Goal: Information Seeking & Learning: Learn about a topic

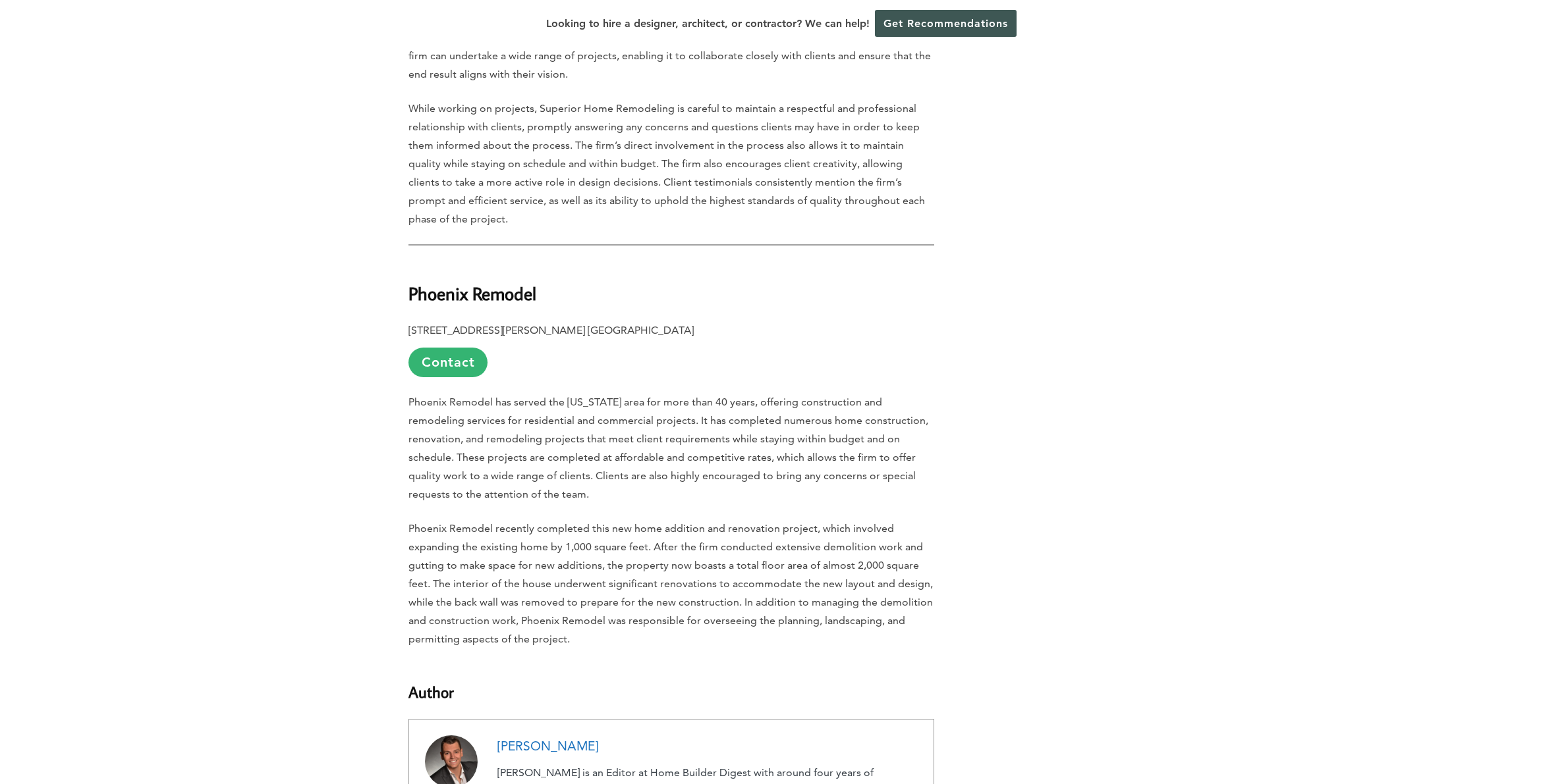
scroll to position [2776, 0]
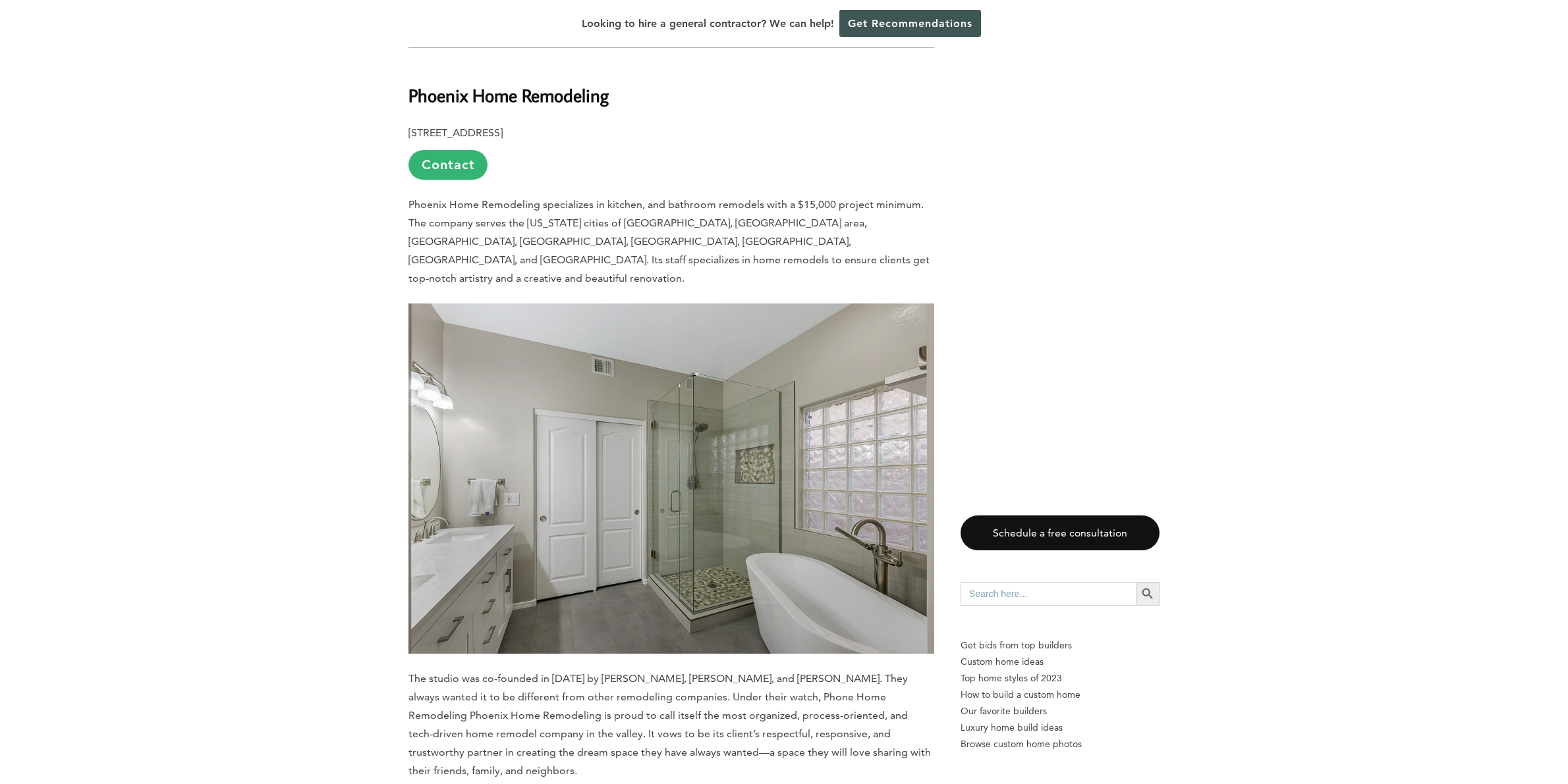
scroll to position [2723, 0]
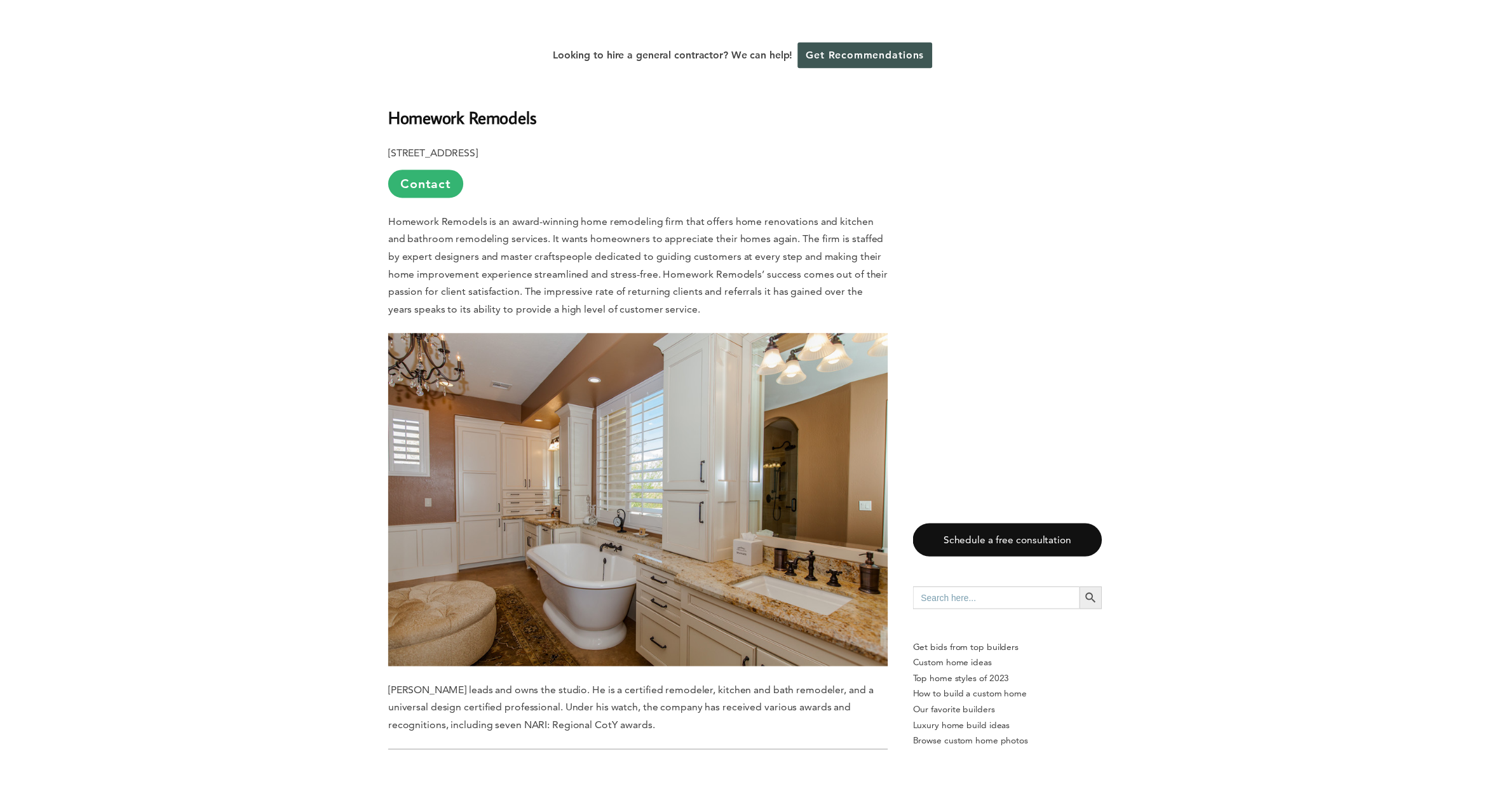
scroll to position [1141, 0]
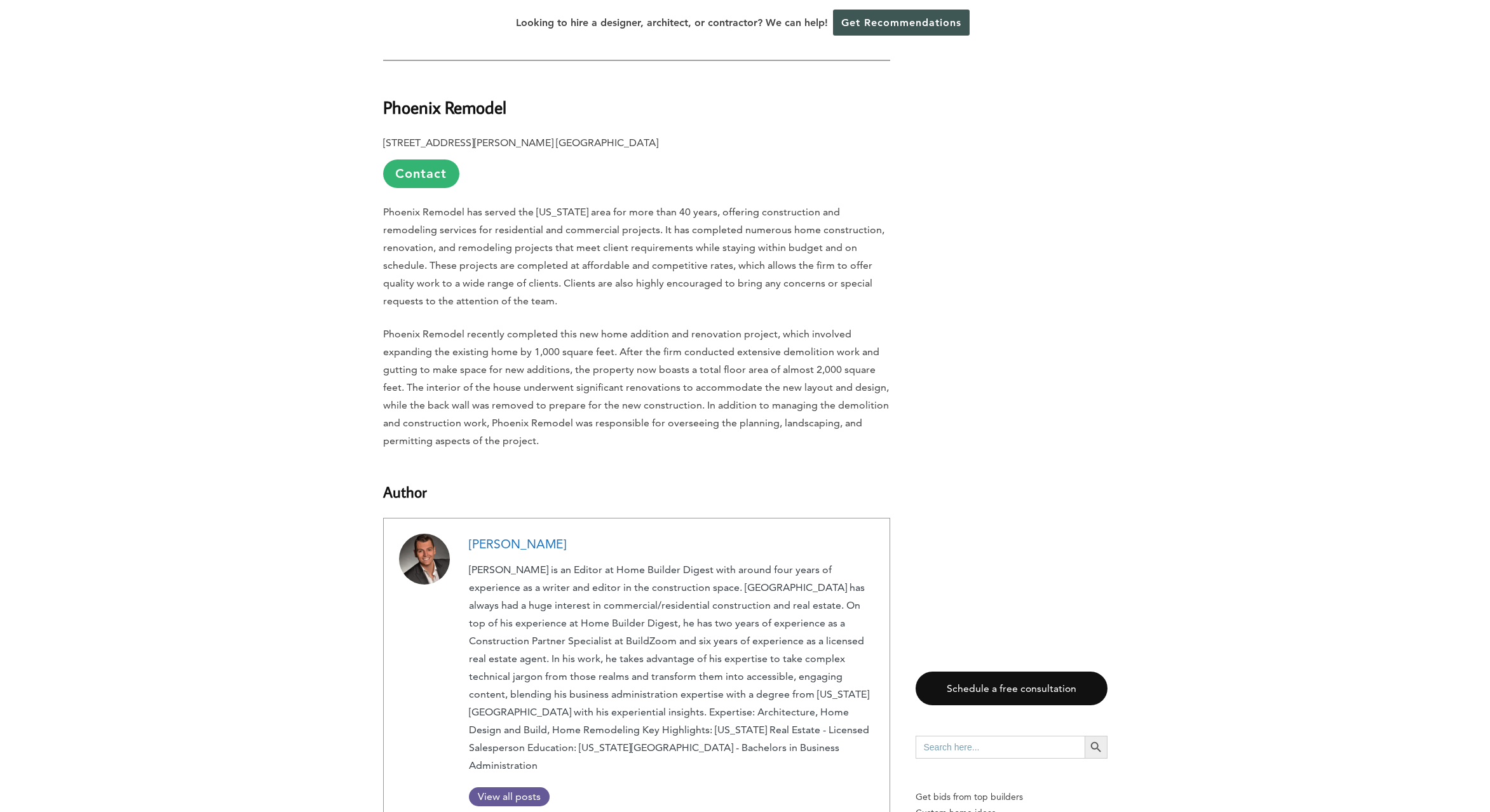
scroll to position [2850, 0]
